Goal: Navigation & Orientation: Understand site structure

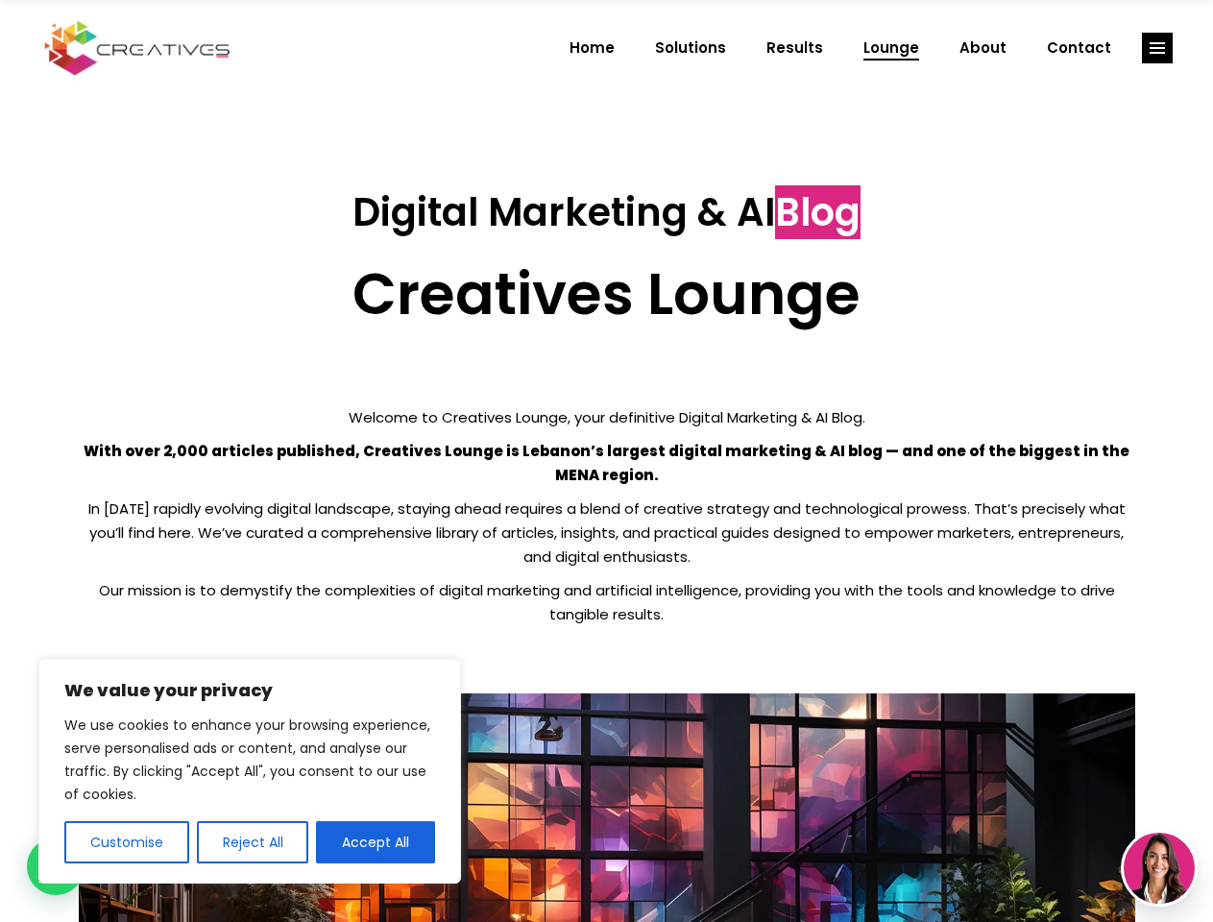
click at [606, 461] on p "With over 2,000 articles published, Creatives Lounge is Lebanon’s largest digit…" at bounding box center [607, 463] width 1057 height 48
click at [126, 842] on button "Customise" at bounding box center [126, 842] width 125 height 42
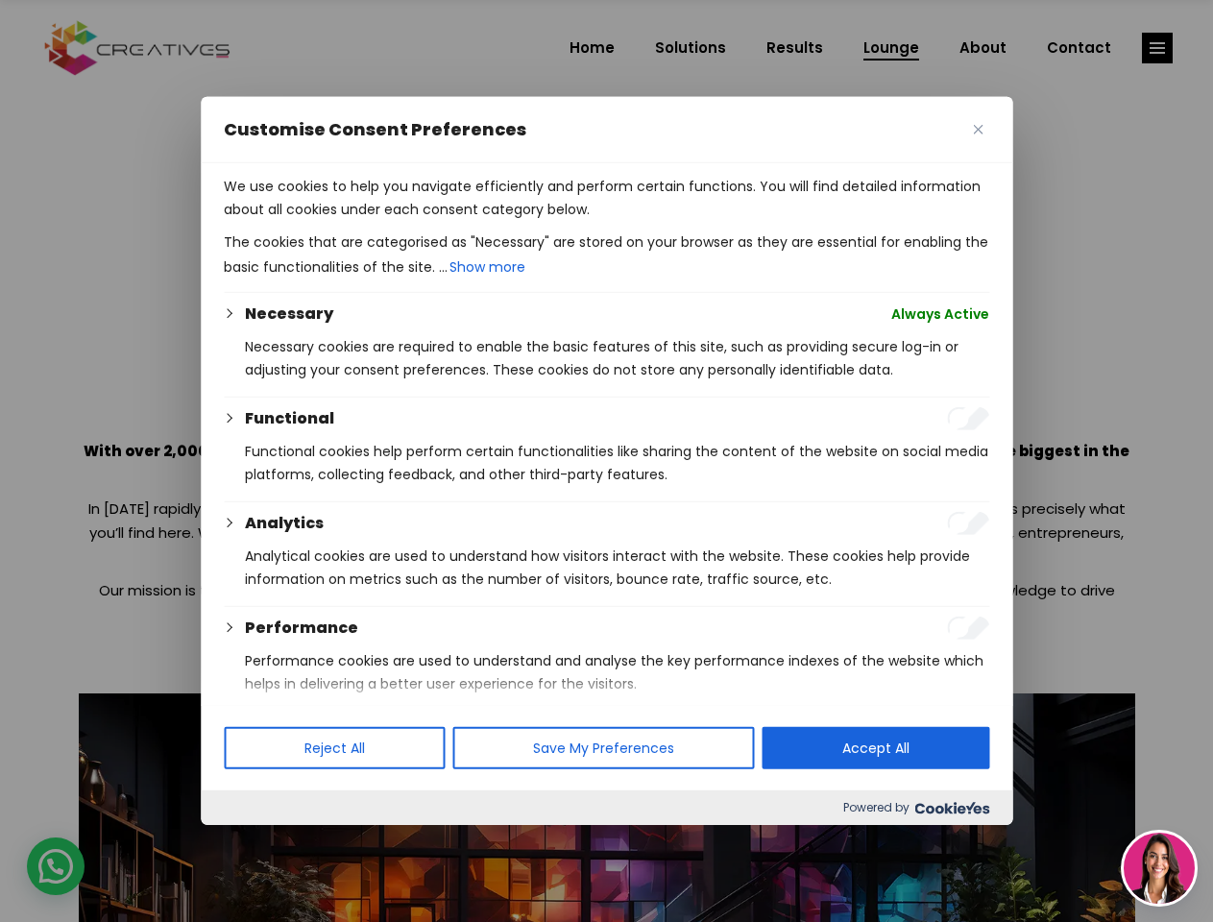
click at [252, 842] on div at bounding box center [606, 461] width 1213 height 922
click at [376, 221] on p "We use cookies to help you navigate efficiently and perform certain functions. …" at bounding box center [607, 198] width 766 height 46
click at [1158, 48] on div at bounding box center [606, 461] width 1213 height 922
click at [1159, 868] on img at bounding box center [1159, 868] width 71 height 71
